Goal: Task Accomplishment & Management: Use online tool/utility

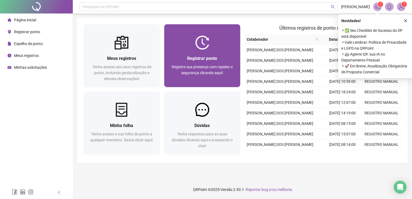
click at [201, 56] on span "Registrar ponto" at bounding box center [202, 58] width 30 height 5
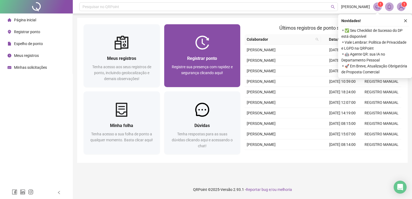
click at [216, 59] on span "Registrar ponto" at bounding box center [202, 58] width 30 height 5
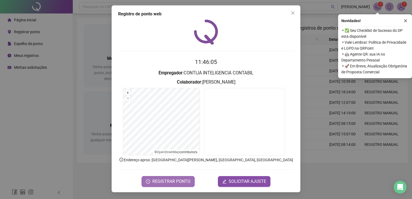
click at [171, 180] on span "REGISTRAR PONTO" at bounding box center [171, 181] width 38 height 6
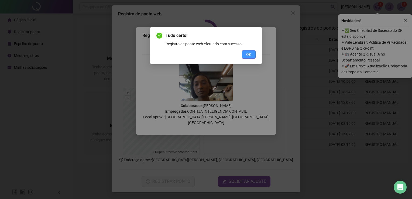
click at [248, 56] on span "OK" at bounding box center [248, 54] width 5 height 6
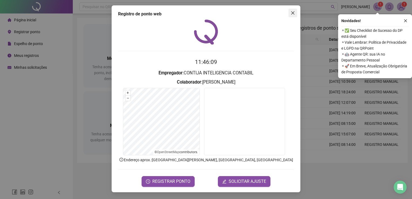
click at [294, 12] on icon "close" at bounding box center [293, 13] width 4 height 4
